Goal: Ask a question: Ask a question

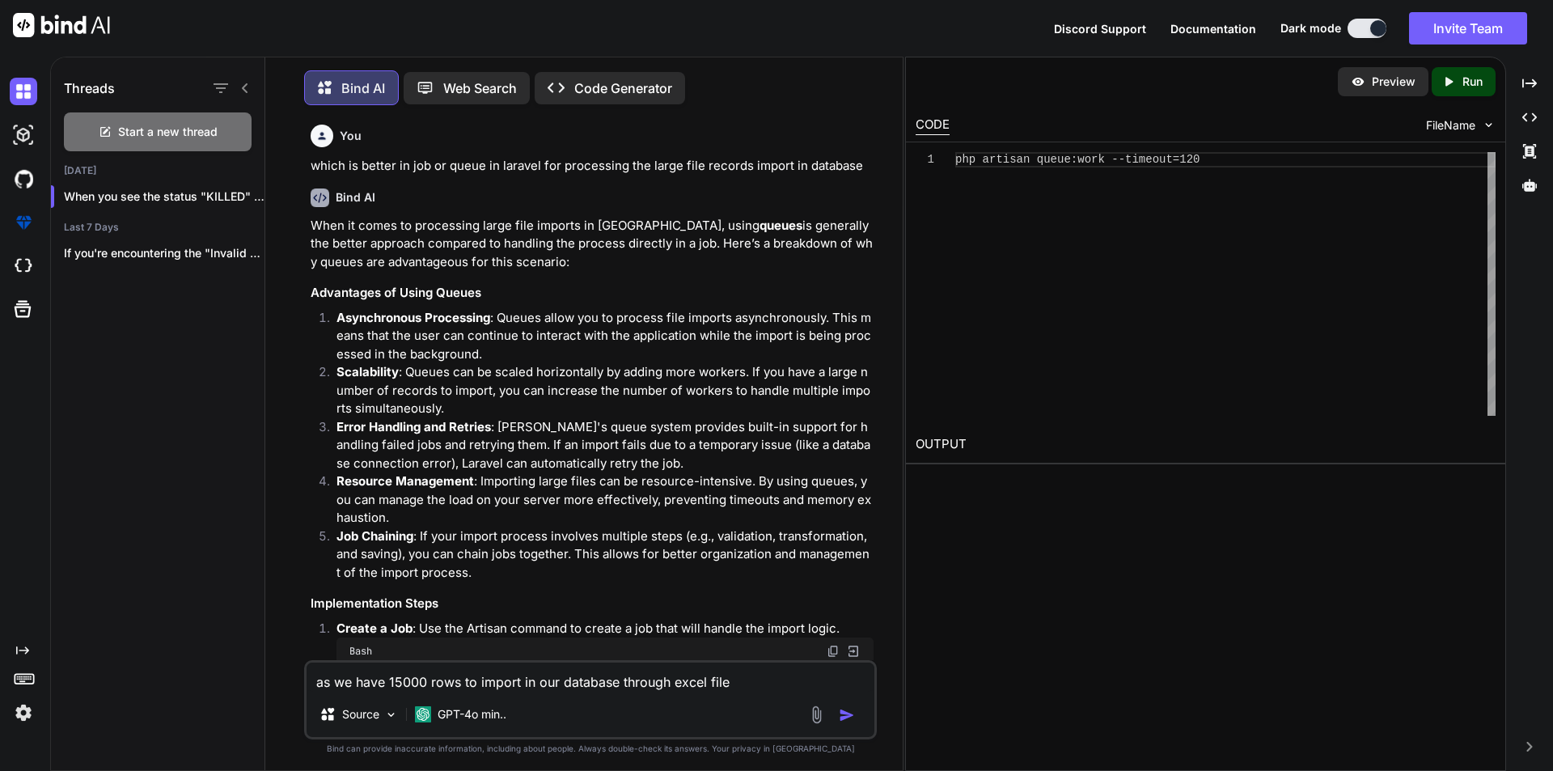
scroll to position [5606, 0]
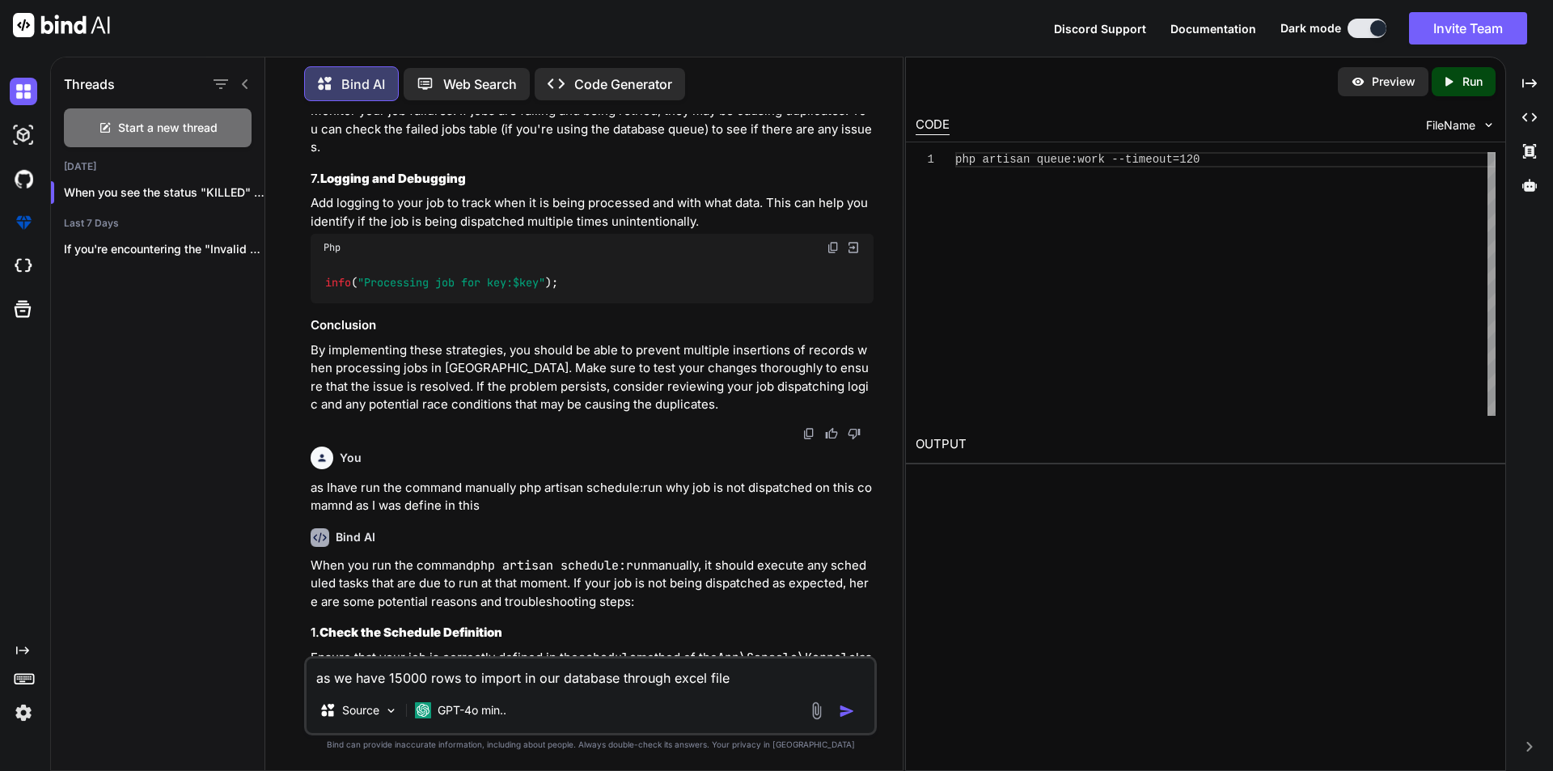
click at [759, 678] on textarea "as we have 15000 rows to import in our database through excel file" at bounding box center [591, 672] width 568 height 29
type textarea "a"
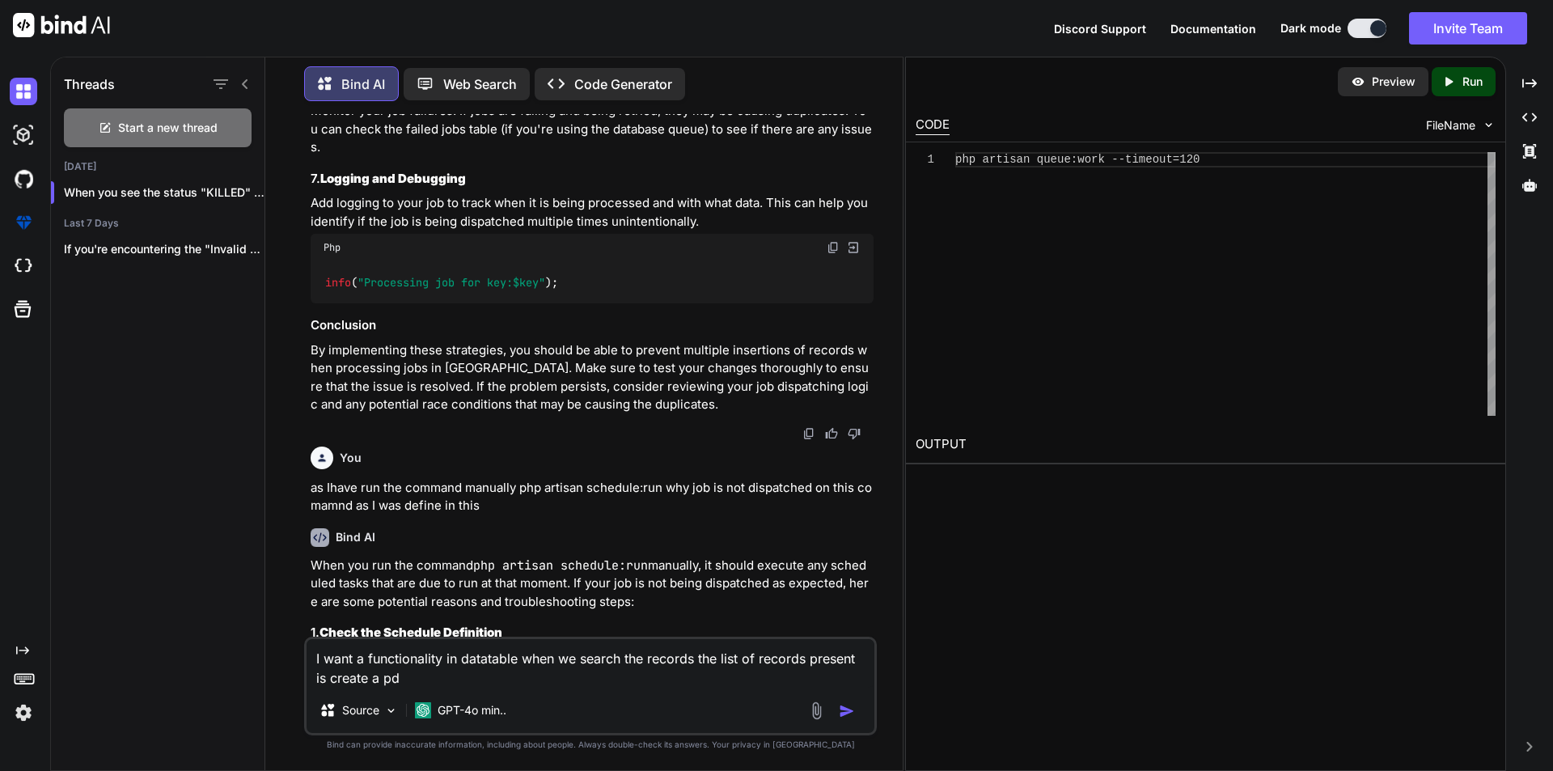
type textarea "I want a functionality in datatable when we search the records the list of reco…"
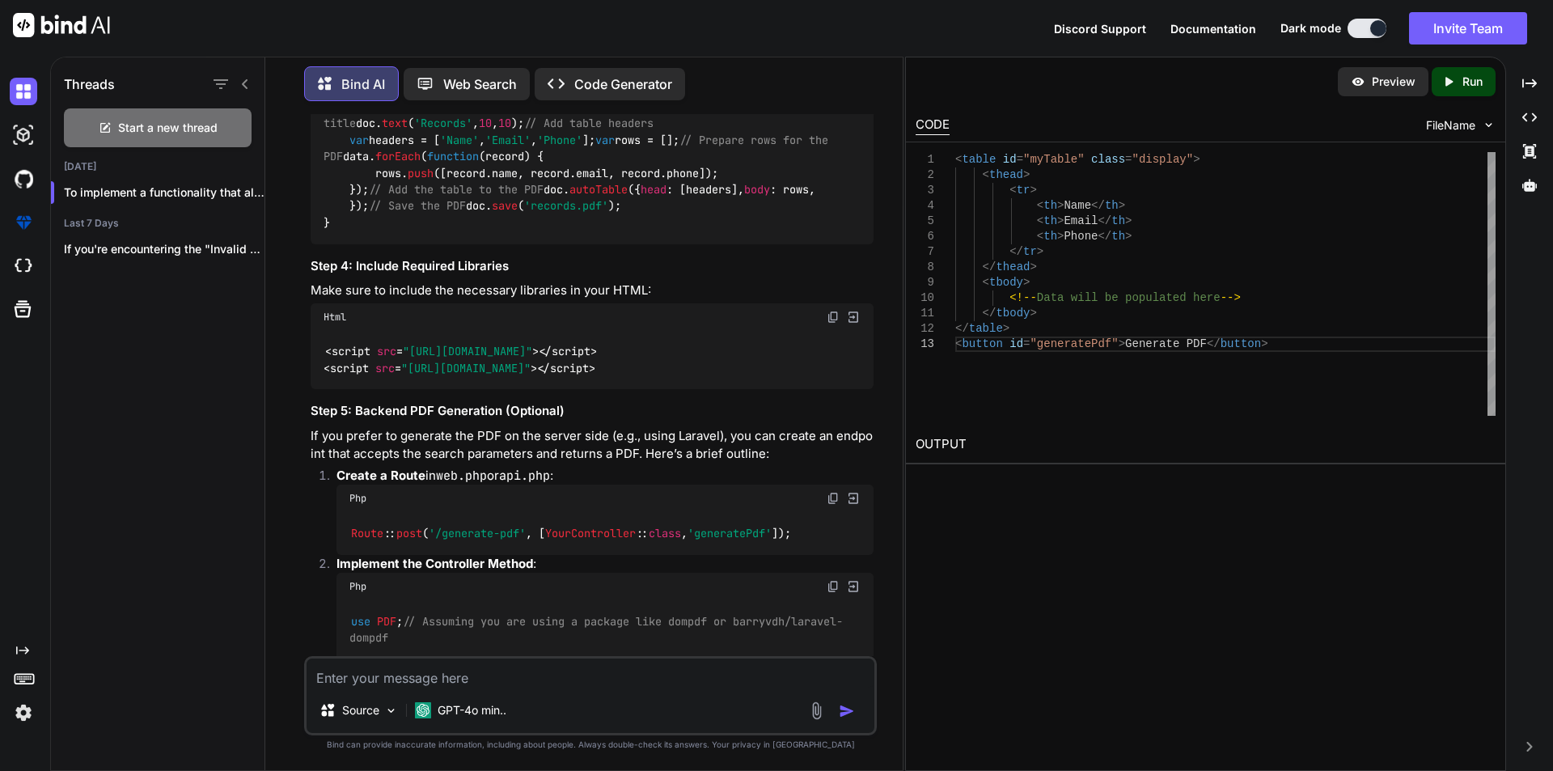
scroll to position [9031, 0]
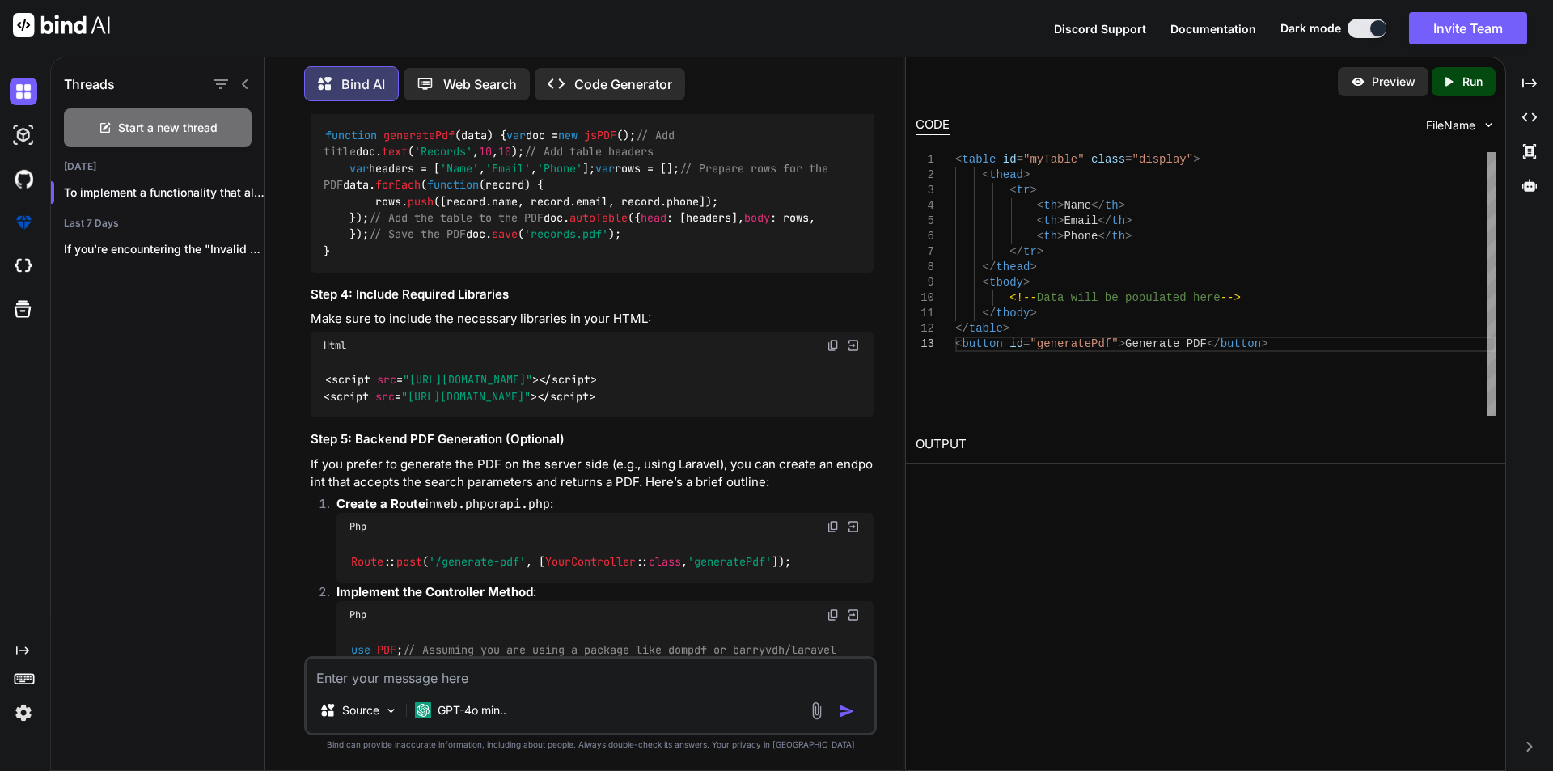
click at [467, 676] on textarea at bounding box center [591, 672] width 568 height 29
type textarea "w"
type textarea "Is this possible when we search the name in datatable records make an array of …"
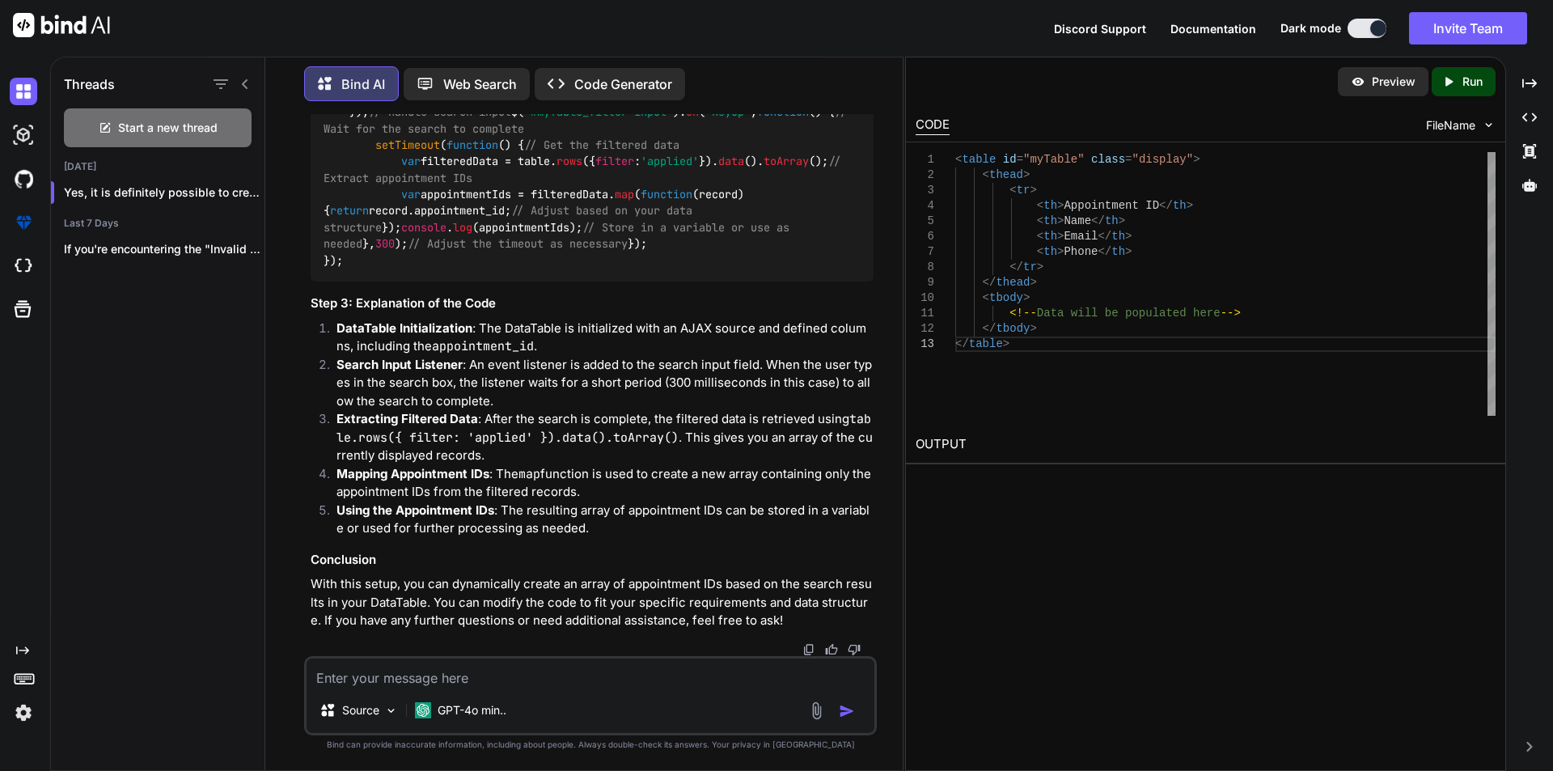
scroll to position [12020, 0]
click at [524, 119] on span "'#myTable_filter input'" at bounding box center [598, 111] width 149 height 15
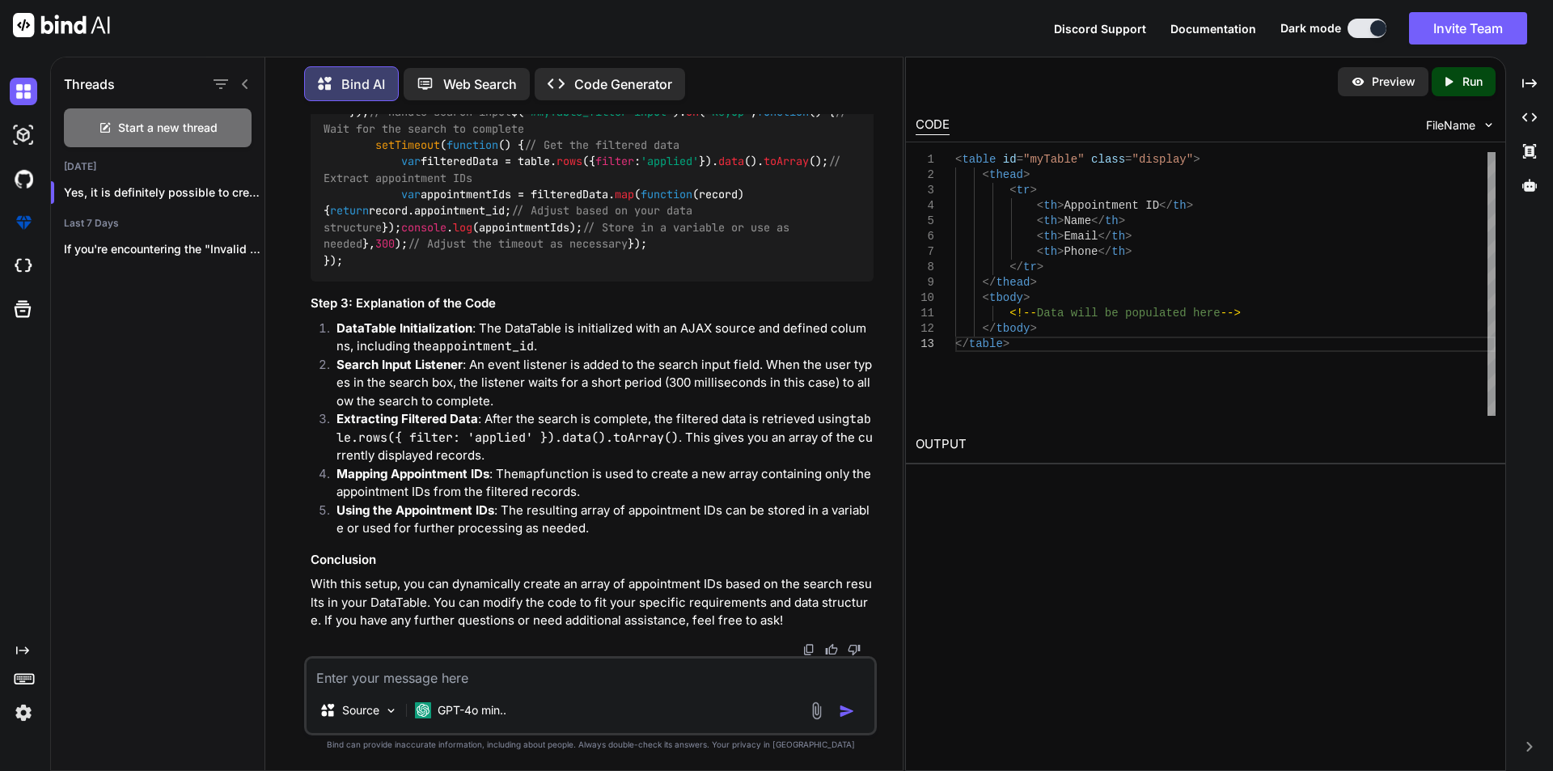
click at [524, 119] on span "'#myTable_filter input'" at bounding box center [598, 111] width 149 height 15
click at [536, 269] on code "$( document ). ready ( function ( ) { var table = $( '#myTable' ). DataTable ({…" at bounding box center [589, 113] width 531 height 314
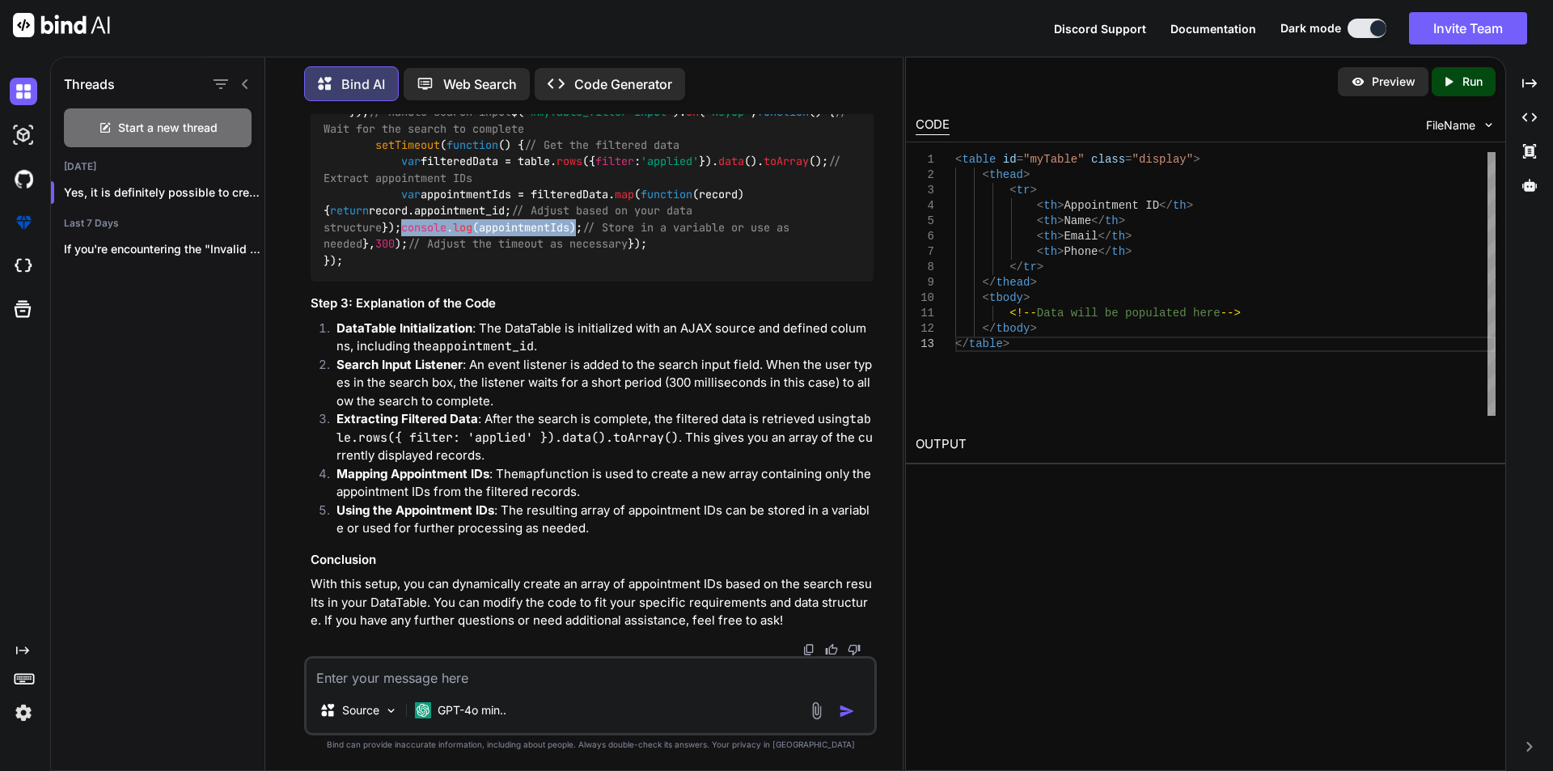
drag, startPoint x: 404, startPoint y: 384, endPoint x: 583, endPoint y: 386, distance: 178.8
click at [583, 269] on code "$( document ). ready ( function ( ) { var table = $( '#myTable' ). DataTable ({…" at bounding box center [589, 113] width 531 height 314
click at [544, 269] on code "$( document ). ready ( function ( ) { var table = $( '#myTable' ). DataTable ({…" at bounding box center [589, 113] width 531 height 314
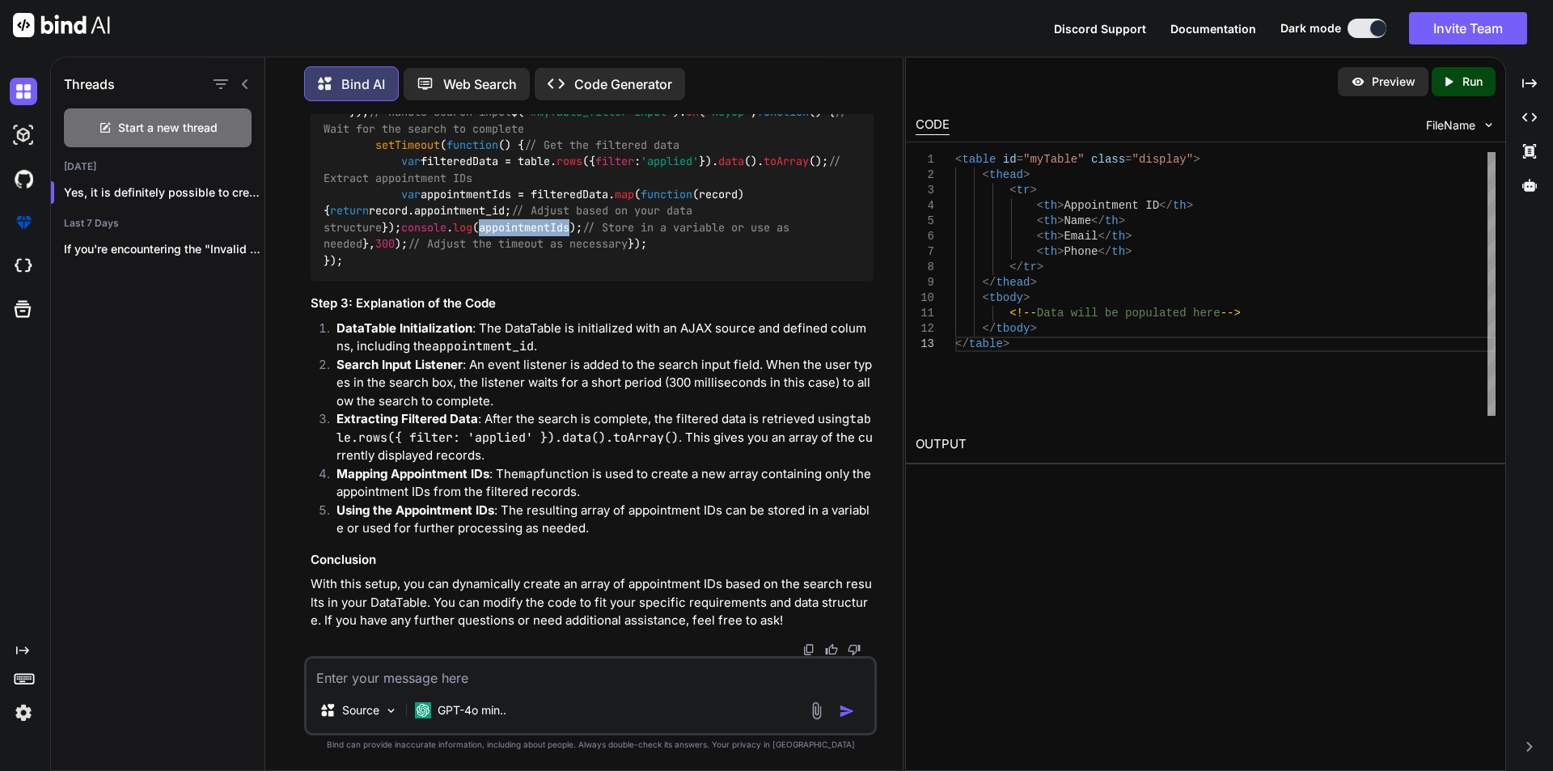
click at [541, 269] on code "$( document ). ready ( function ( ) { var table = $( '#myTable' ). DataTable ({…" at bounding box center [589, 113] width 531 height 314
drag, startPoint x: 354, startPoint y: 256, endPoint x: 392, endPoint y: 483, distance: 230.5
click at [392, 282] on div "$( document ). ready ( function ( ) { var table = $( '#myTable' ). DataTable ({…" at bounding box center [592, 112] width 563 height 339
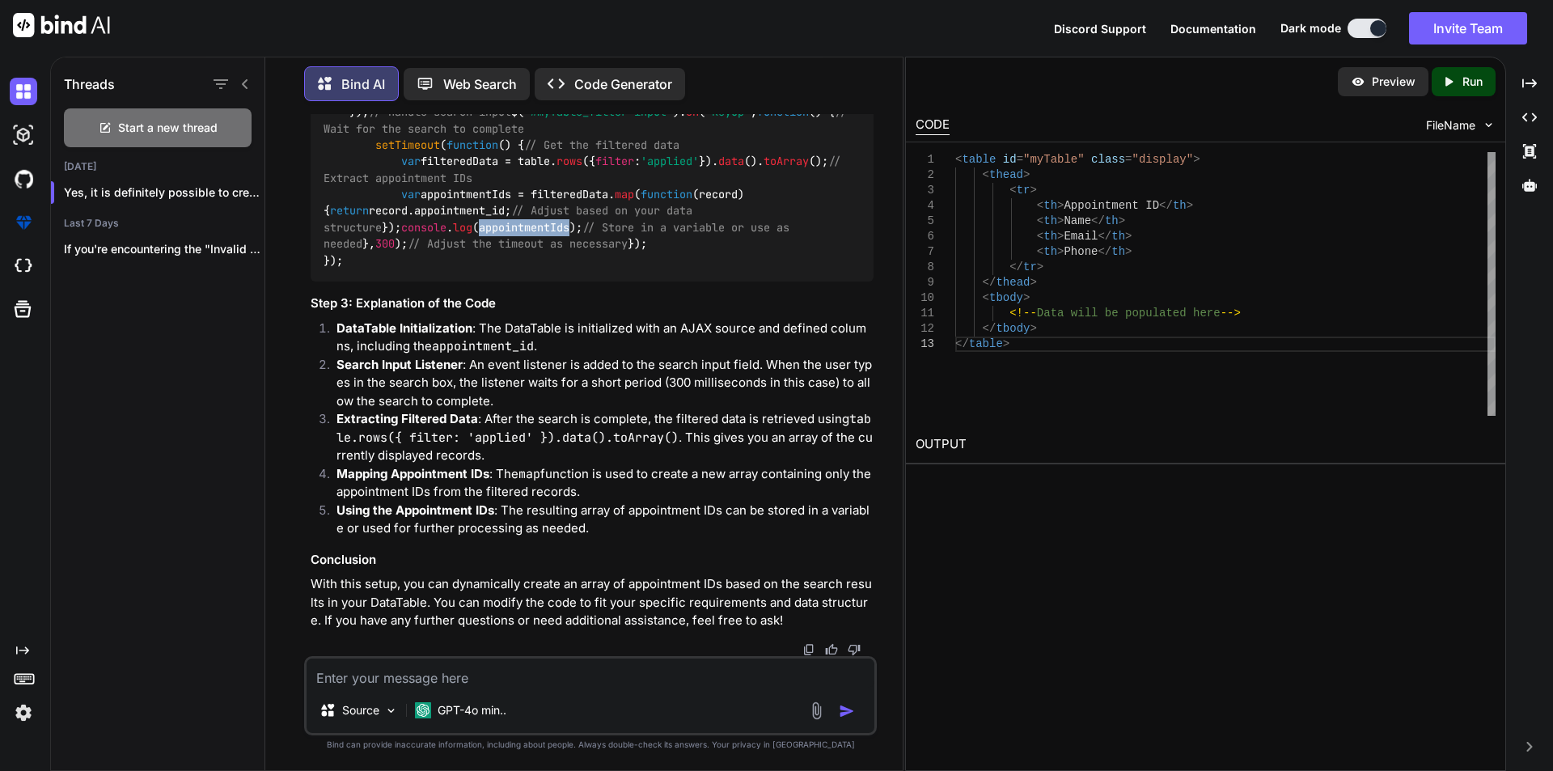
click at [591, 248] on div "$( document ). ready ( function ( ) { var table = $( '#myTable' ). DataTable ({…" at bounding box center [592, 112] width 563 height 339
drag, startPoint x: 352, startPoint y: 254, endPoint x: 417, endPoint y: 482, distance: 237.1
click at [417, 282] on div "$( document ). ready ( function ( ) { var table = $( '#myTable' ). DataTable ({…" at bounding box center [592, 112] width 563 height 339
copy code "// Handle search input $( '#myTable_filter input' ). on ( 'keyup' , function ( …"
